Goal: Task Accomplishment & Management: Manage account settings

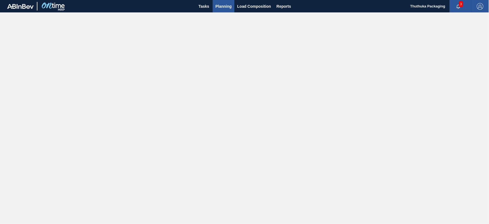
click at [224, 7] on span "Planning" at bounding box center [224, 6] width 16 height 7
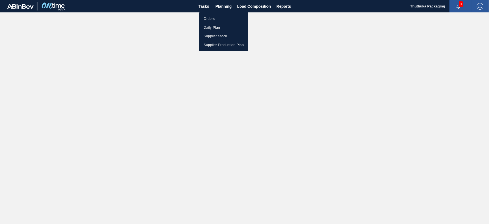
click at [215, 18] on li "Orders" at bounding box center [223, 18] width 49 height 9
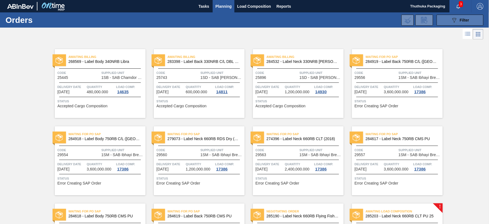
click at [445, 18] on button "089F7B8B-B2A5-4AFE-B5C0-19BA573D28AC Filter" at bounding box center [460, 20] width 47 height 11
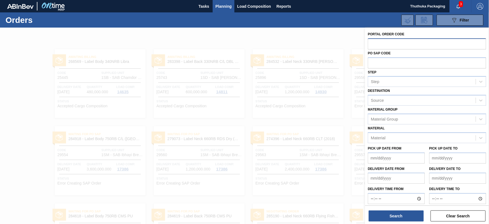
paste input "text"
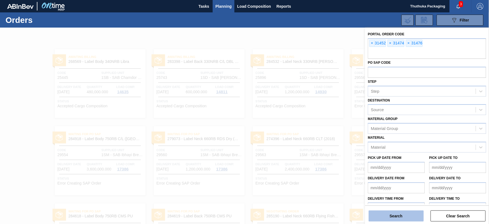
click at [402, 216] on button "Search" at bounding box center [396, 215] width 55 height 11
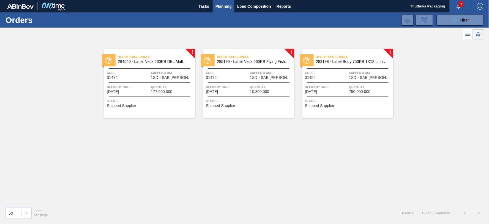
click at [145, 88] on span "Delivery Date" at bounding box center [128, 87] width 43 height 6
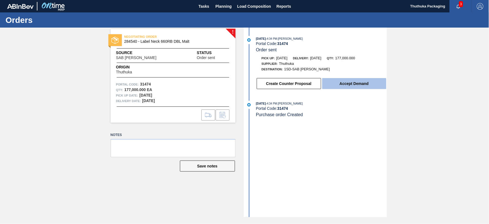
click at [366, 85] on button "Accept Demand" at bounding box center [354, 83] width 64 height 11
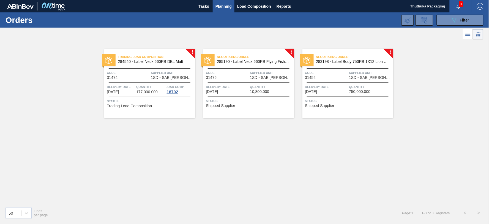
click at [253, 81] on div "Negotiating Order 285190 - Label Neck 660RB Flying Fish Lemon PU Code 31476 Sup…" at bounding box center [248, 83] width 91 height 69
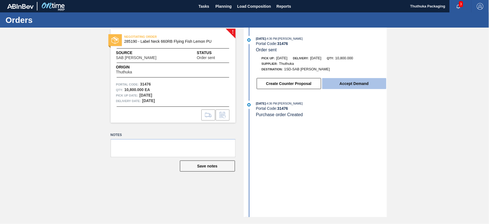
click at [351, 85] on button "Accept Demand" at bounding box center [354, 83] width 64 height 11
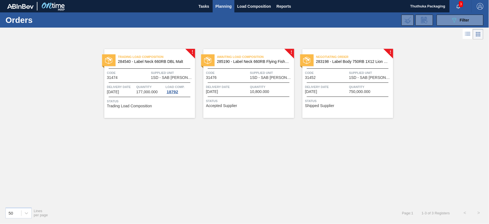
click at [343, 78] on div "Code 31452" at bounding box center [326, 75] width 43 height 10
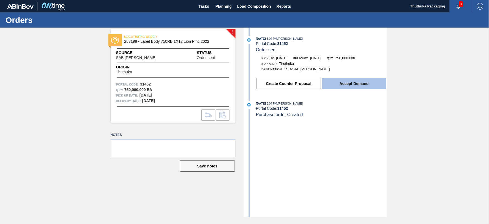
click at [343, 83] on button "Accept Demand" at bounding box center [354, 83] width 64 height 11
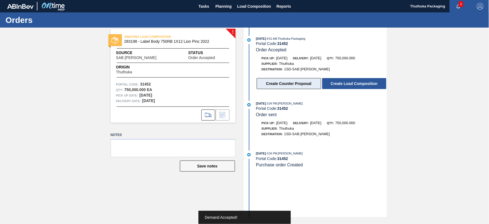
click at [271, 82] on button "Create Counter Proposal" at bounding box center [289, 83] width 64 height 11
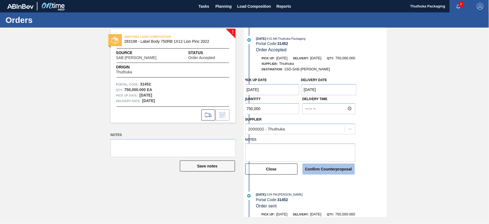
click at [320, 169] on button "Confirm Counterproposal" at bounding box center [329, 168] width 52 height 11
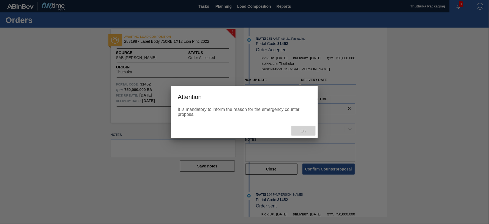
click at [302, 129] on span "Ok" at bounding box center [304, 131] width 14 height 4
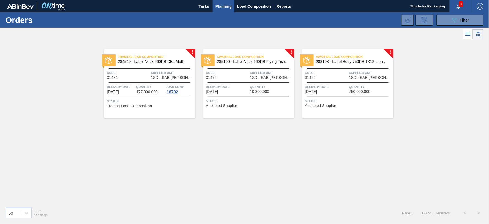
click at [148, 84] on span "Quantity" at bounding box center [150, 87] width 28 height 6
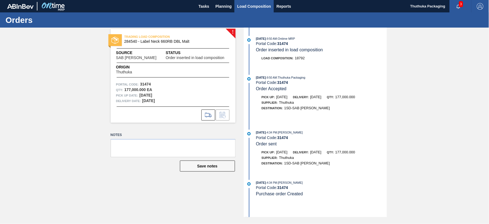
click at [246, 5] on span "Load Composition" at bounding box center [254, 6] width 34 height 7
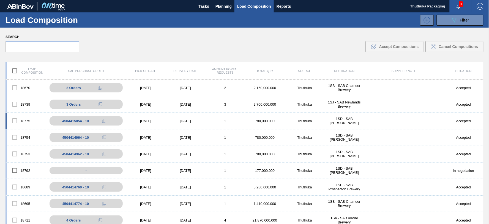
click at [197, 119] on div "[DATE]" at bounding box center [186, 121] width 40 height 4
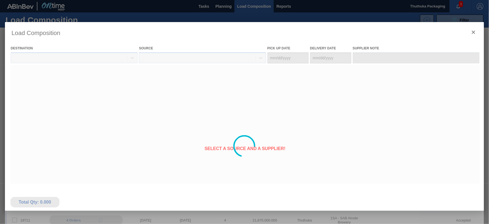
type Date "[DATE]"
